Goal: Transaction & Acquisition: Purchase product/service

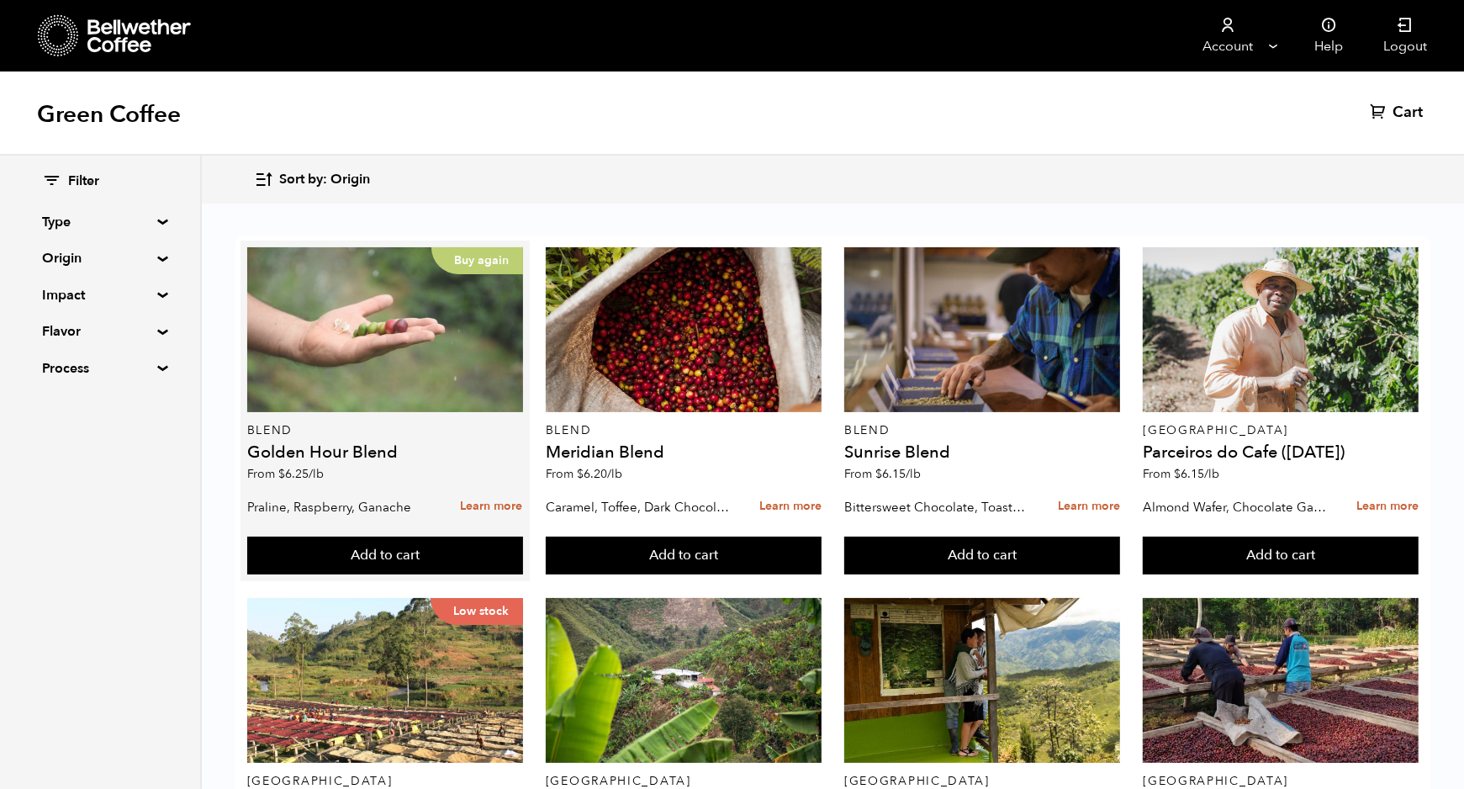
click at [369, 390] on div "Buy again" at bounding box center [385, 329] width 276 height 165
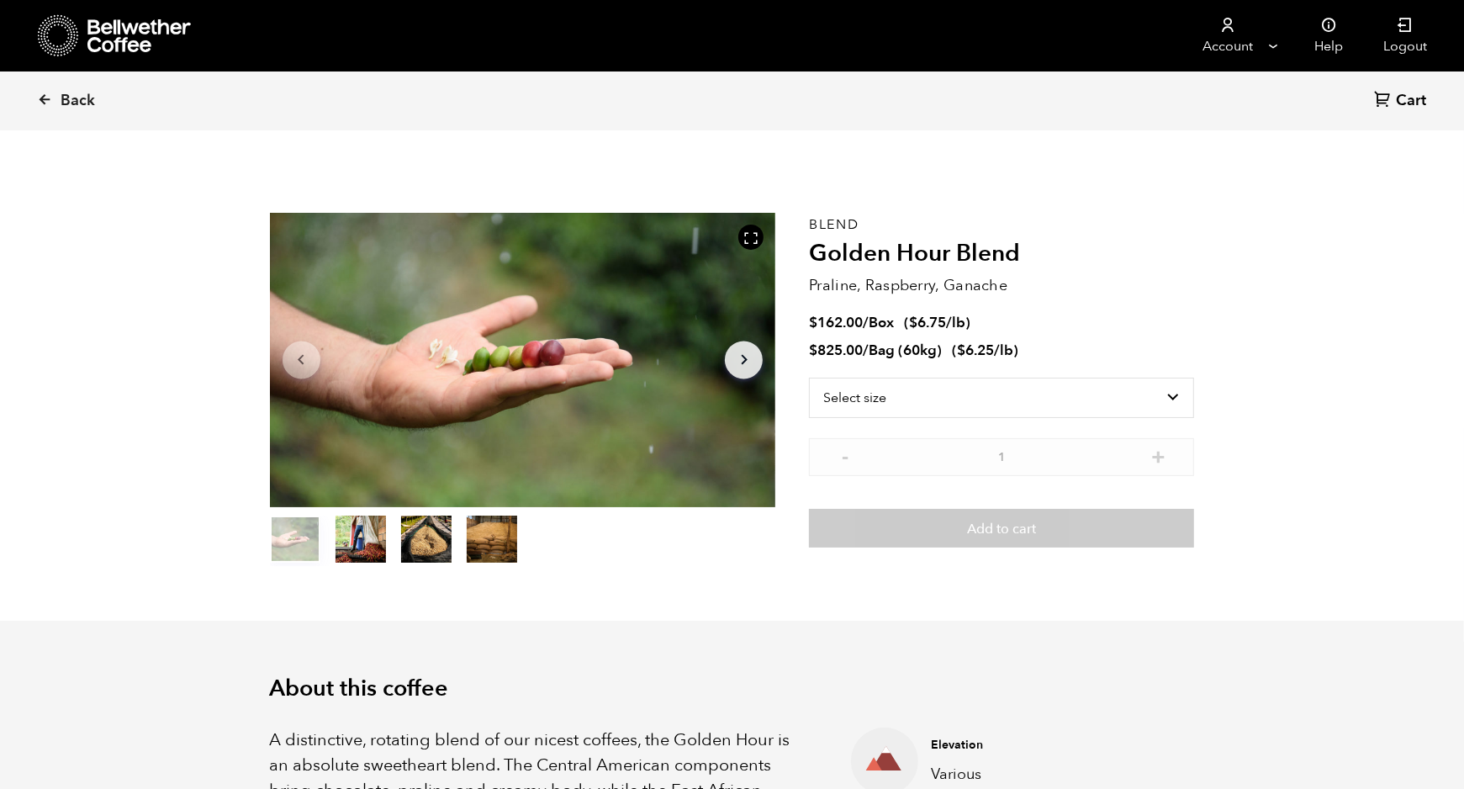
scroll to position [731, 895]
drag, startPoint x: 0, startPoint y: 0, endPoint x: 484, endPoint y: 508, distance: 701.4
click at [484, 508] on div "Item 1 of 4 Arrow Left Arrow Right item 0 item 1 item 2 item 3 Item 1 of 4" at bounding box center [540, 389] width 540 height 353
